Goal: Navigation & Orientation: Find specific page/section

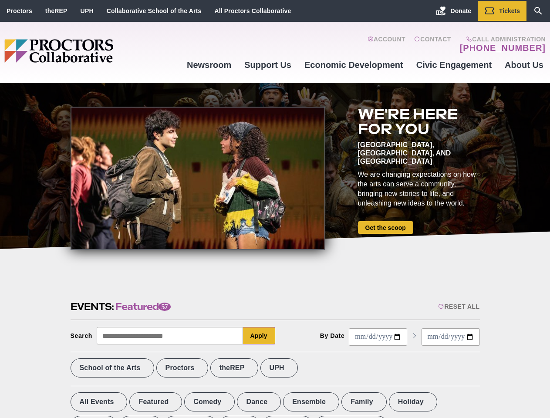
click at [275, 209] on div at bounding box center [198, 178] width 255 height 143
click at [458, 307] on div "Reset All" at bounding box center [458, 306] width 41 height 7
click at [259, 336] on button "Apply" at bounding box center [259, 335] width 32 height 17
